Goal: Task Accomplishment & Management: Use online tool/utility

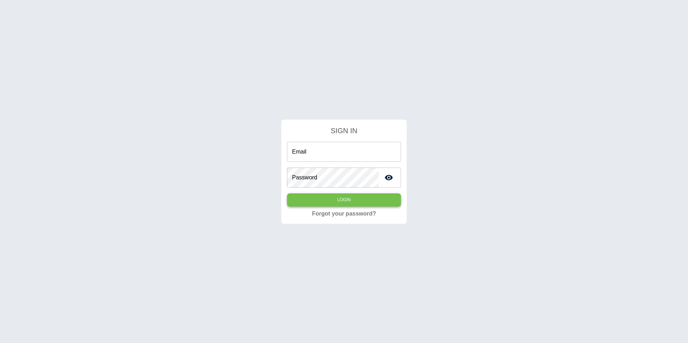
click at [334, 202] on button "Login" at bounding box center [344, 200] width 114 height 13
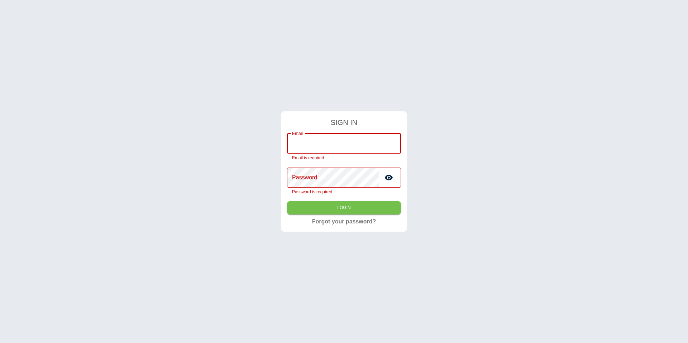
drag, startPoint x: 323, startPoint y: 151, endPoint x: 338, endPoint y: 152, distance: 14.7
click at [323, 151] on input "Email" at bounding box center [344, 144] width 114 height 20
type input "**********"
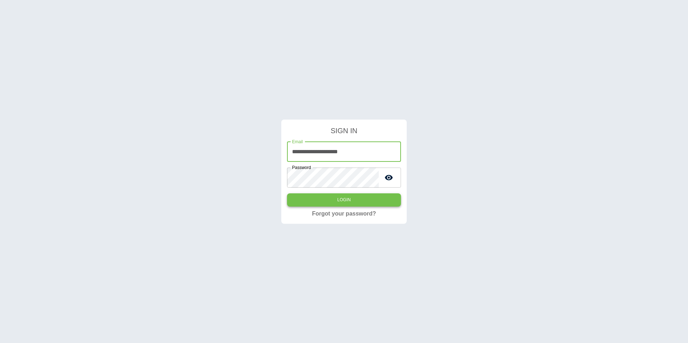
click at [333, 200] on button "Login" at bounding box center [344, 200] width 114 height 13
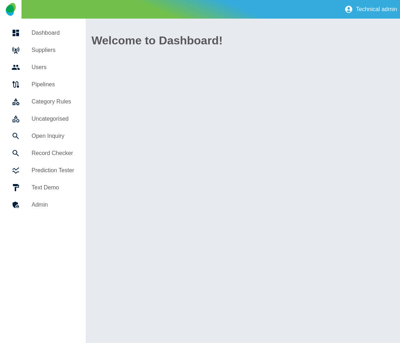
click at [49, 129] on link "Open Inquiry" at bounding box center [43, 136] width 74 height 17
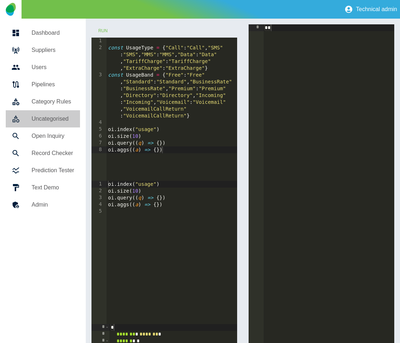
click at [42, 126] on link "Uncategorised" at bounding box center [43, 118] width 74 height 17
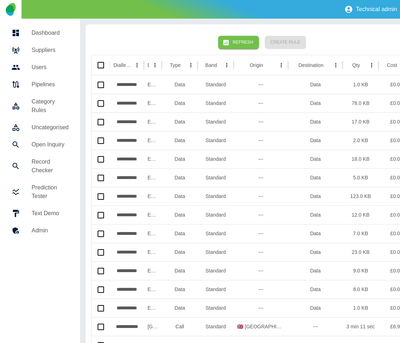
click at [130, 31] on div "Refresh Create Rule" at bounding box center [261, 42] width 341 height 25
